Goal: Information Seeking & Learning: Learn about a topic

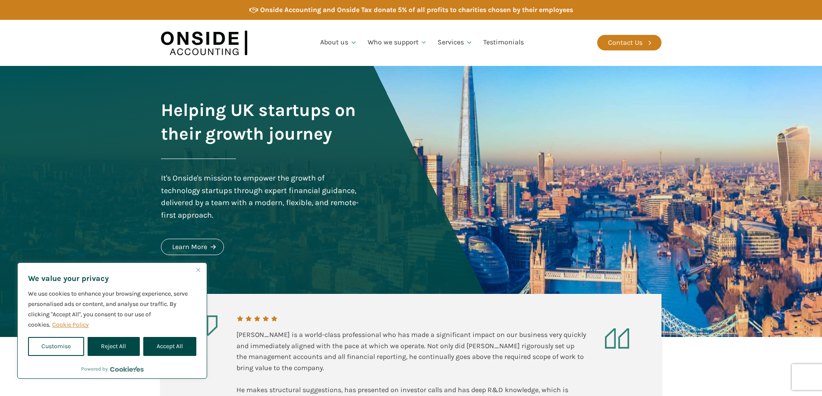
click at [82, 53] on div "About us Who we are Our Team Careers Who we support Startups Service Businesses…" at bounding box center [411, 43] width 822 height 46
click at [332, 70] on link "Who we are" at bounding box center [338, 67] width 47 height 20
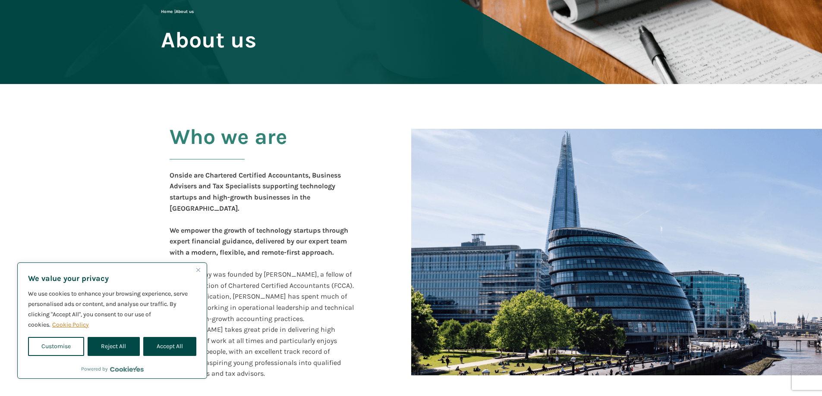
scroll to position [108, 0]
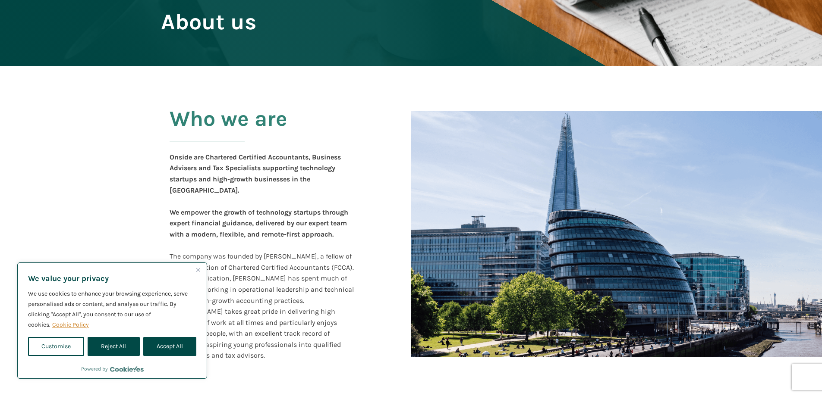
click at [282, 208] on b "We empower the growth of technology startups through expert financial guidance" at bounding box center [259, 217] width 179 height 19
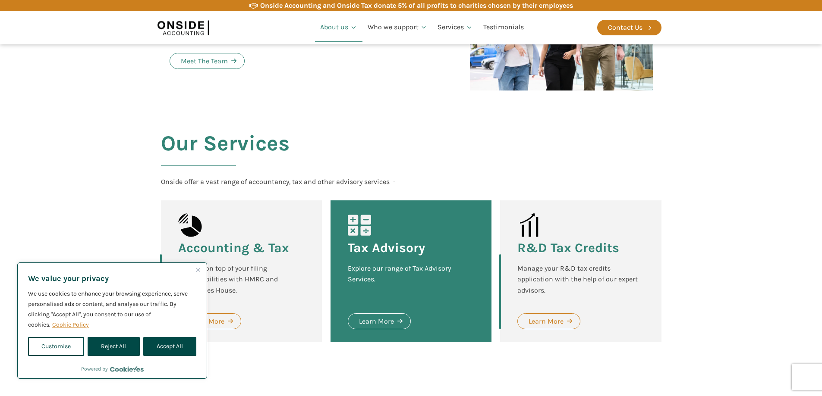
scroll to position [1057, 0]
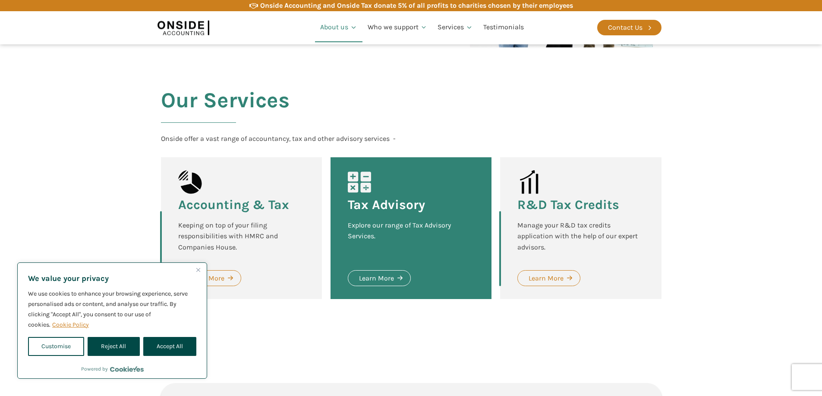
click at [195, 270] on button "Close" at bounding box center [198, 270] width 10 height 10
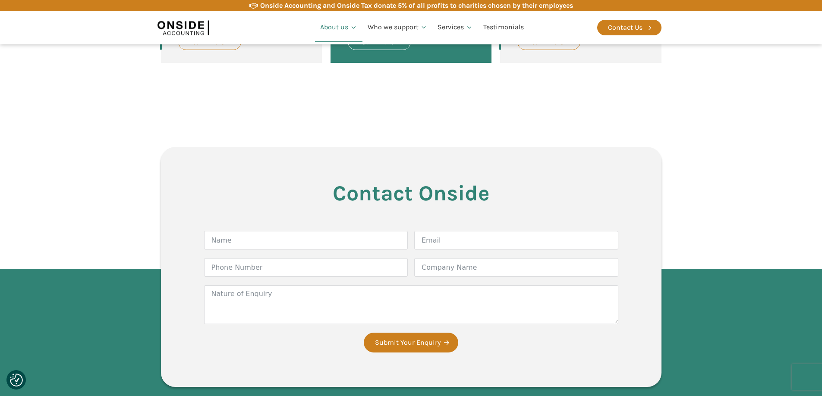
scroll to position [1100, 0]
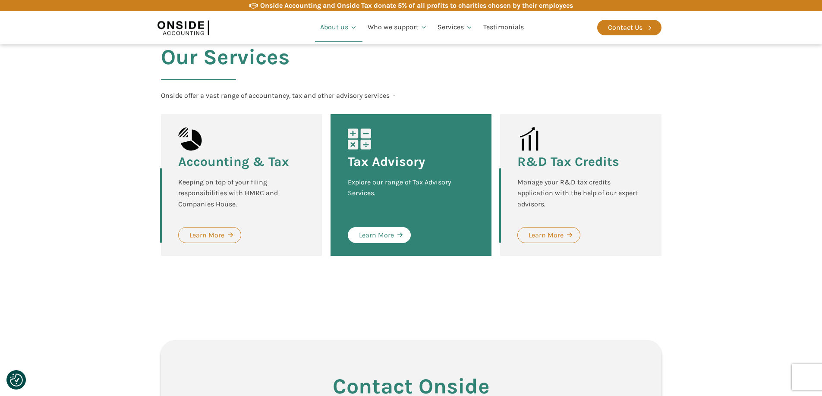
click at [384, 230] on div "Learn More" at bounding box center [376, 235] width 35 height 11
